Goal: Task Accomplishment & Management: Manage account settings

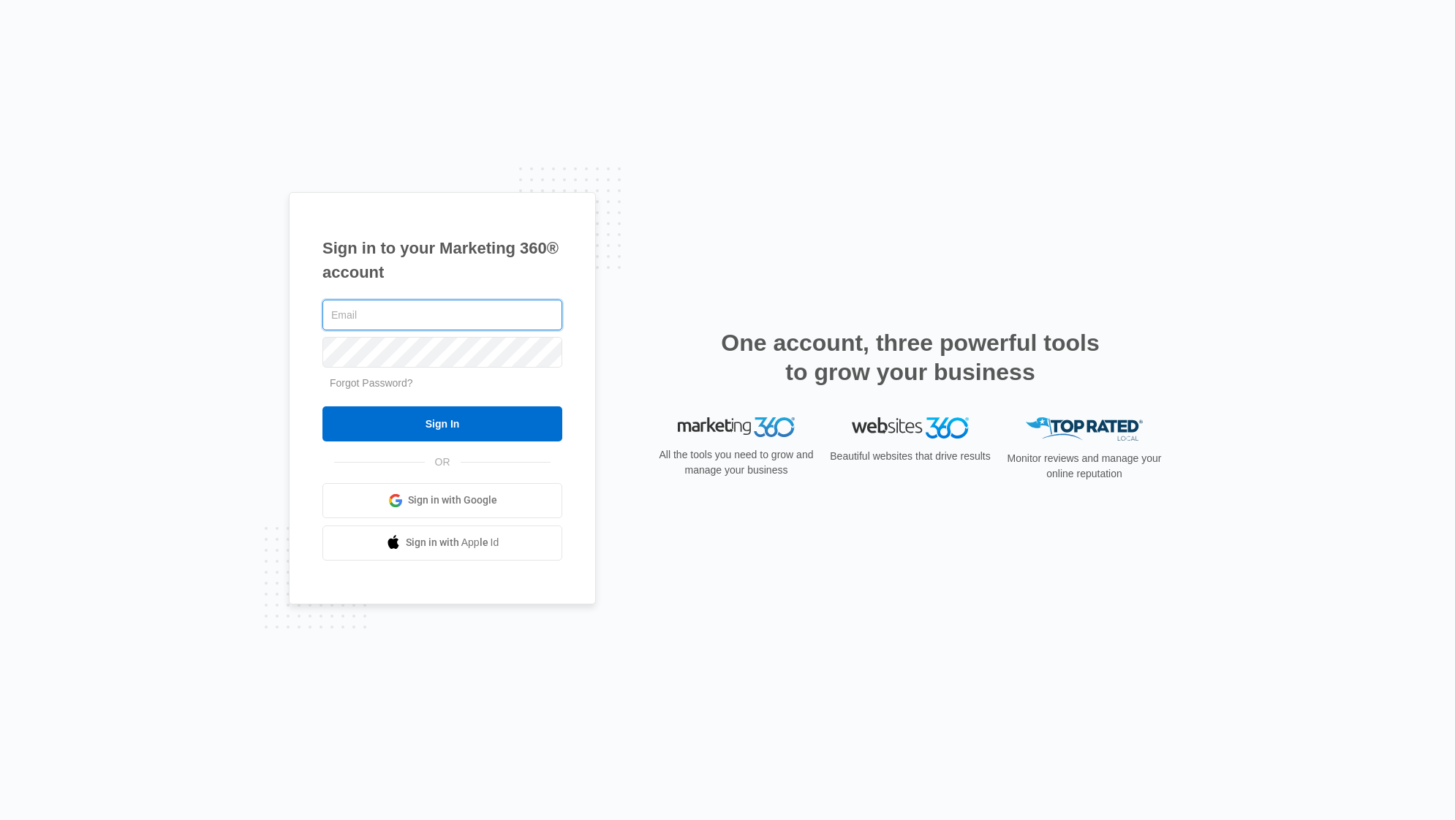
click at [477, 317] on input "text" at bounding box center [442, 315] width 240 height 31
type input "[PERSON_NAME][EMAIL_ADDRESS][PERSON_NAME][DOMAIN_NAME]"
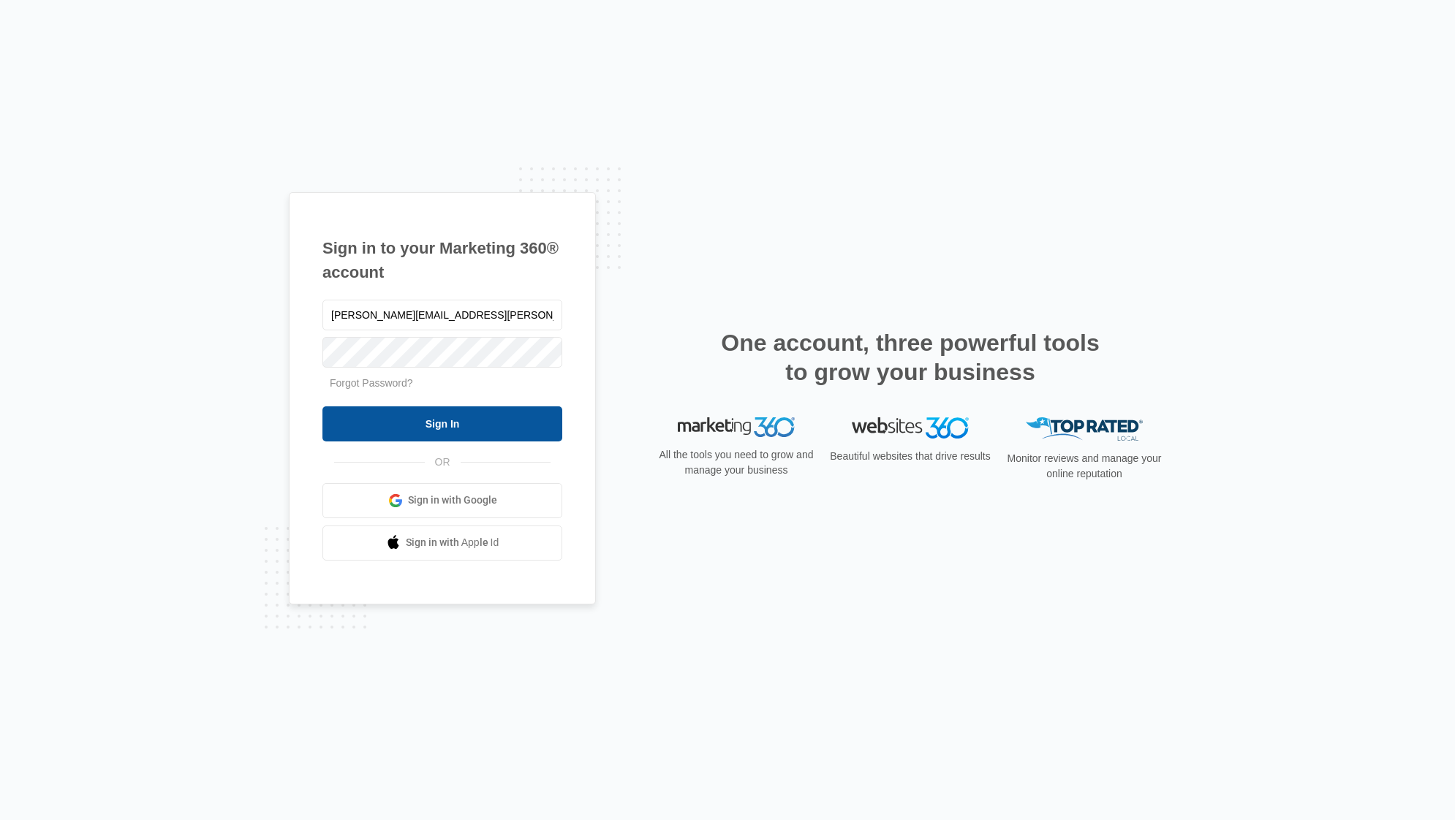
click at [477, 425] on input "Sign In" at bounding box center [442, 423] width 240 height 35
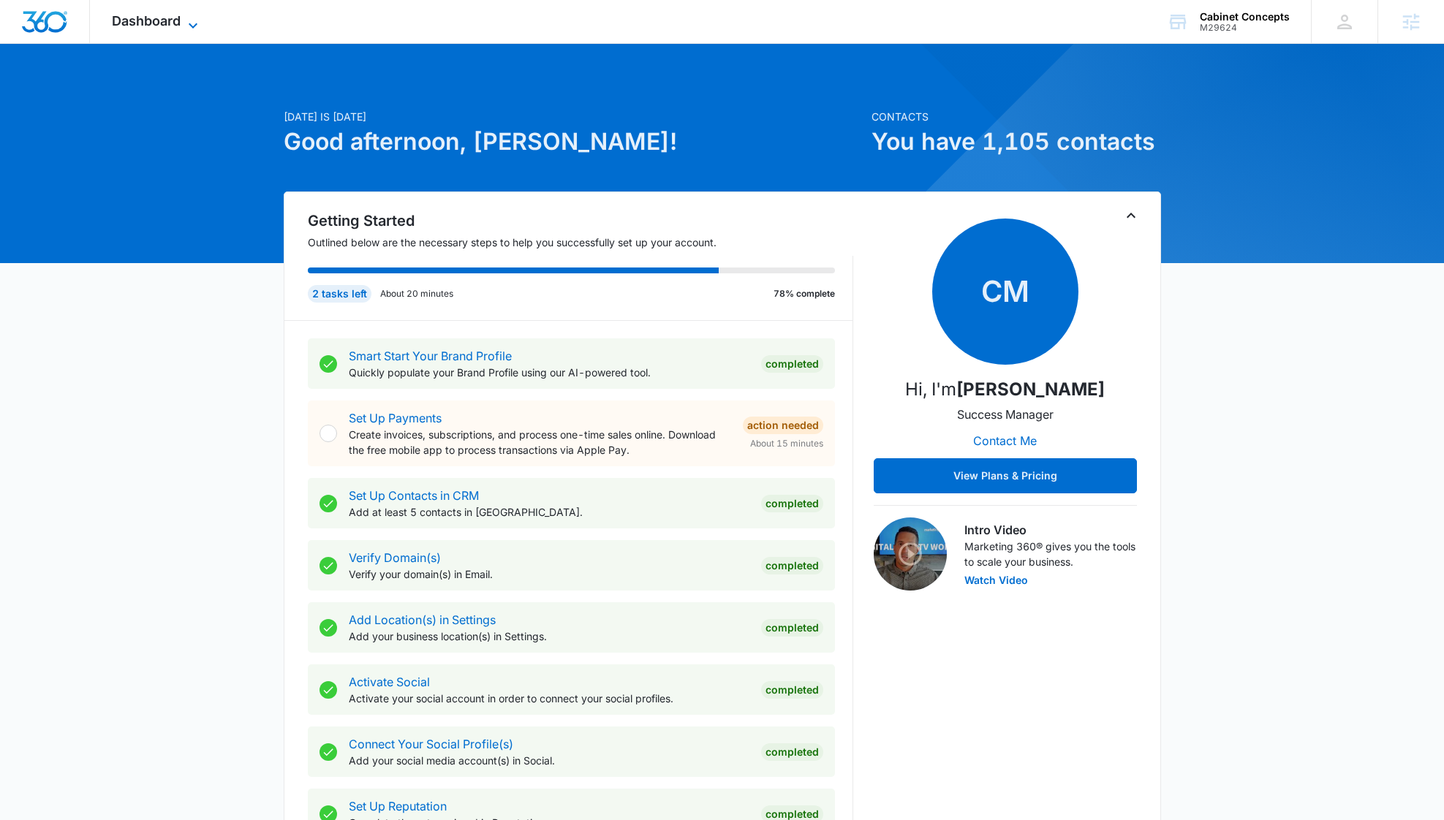
click at [175, 17] on span "Dashboard" at bounding box center [146, 20] width 69 height 15
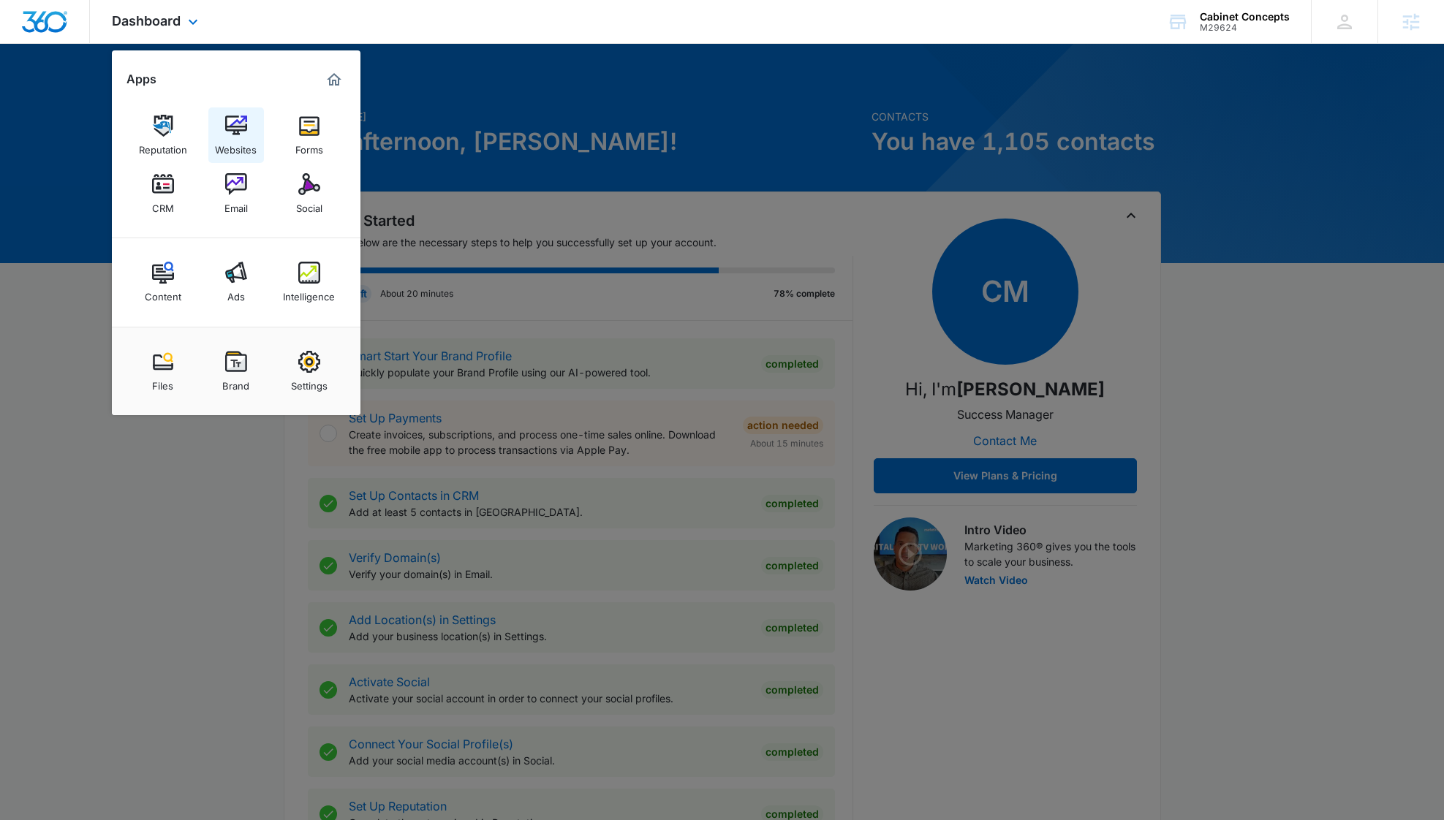
click at [238, 134] on img at bounding box center [236, 126] width 22 height 22
